Goal: Task Accomplishment & Management: Complete application form

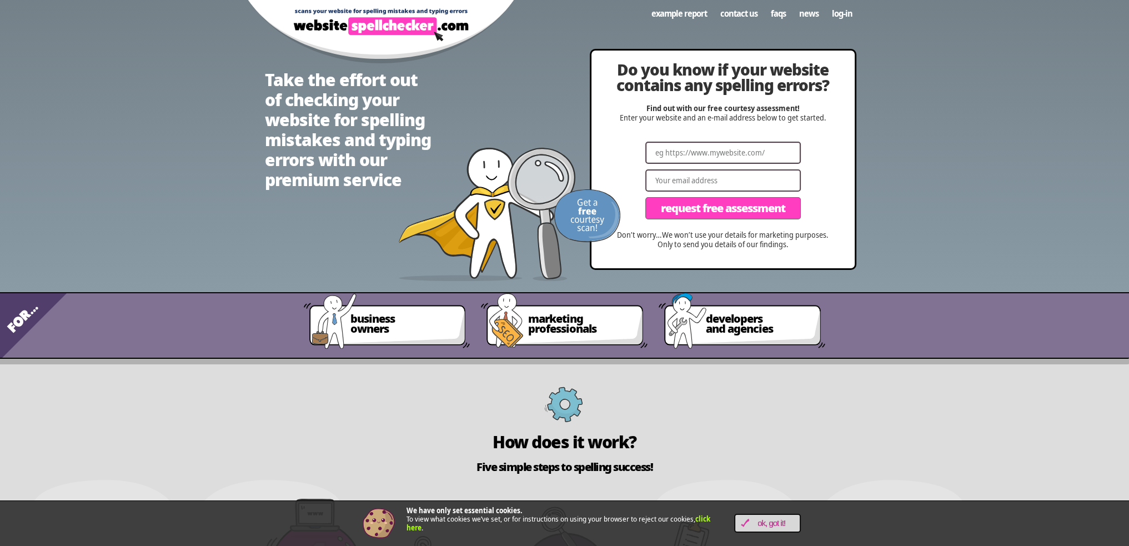
click at [732, 151] on input "Website" at bounding box center [722, 153] width 155 height 22
paste input "[URL][DOMAIN_NAME][PERSON_NAME]"
type input "[URL][DOMAIN_NAME][PERSON_NAME]"
click at [728, 177] on input "Email" at bounding box center [722, 180] width 155 height 22
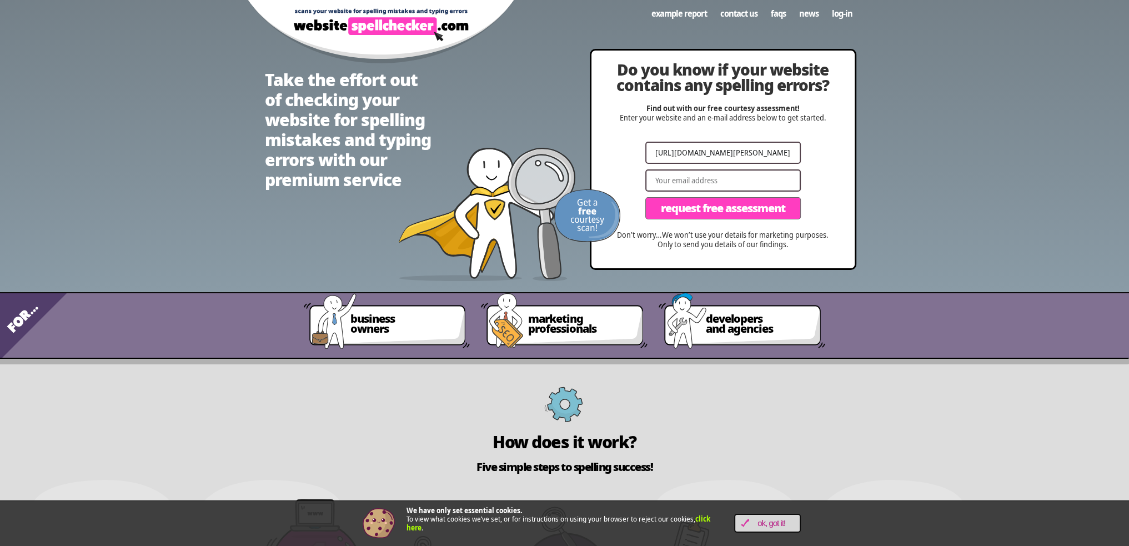
scroll to position [0, 0]
type input "[PERSON_NAME][EMAIL_ADDRESS][DOMAIN_NAME]"
click at [732, 204] on span "Request Free Assessment" at bounding box center [723, 208] width 124 height 11
